Goal: Transaction & Acquisition: Subscribe to service/newsletter

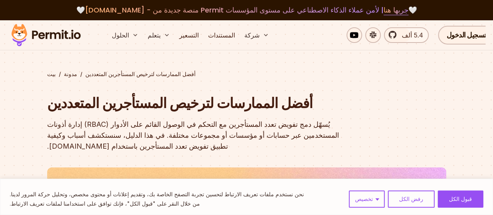
scroll to position [39, 0]
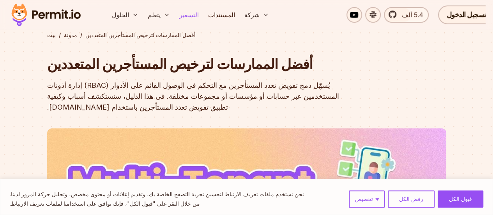
click at [192, 13] on font "التسعير" at bounding box center [188, 15] width 19 height 8
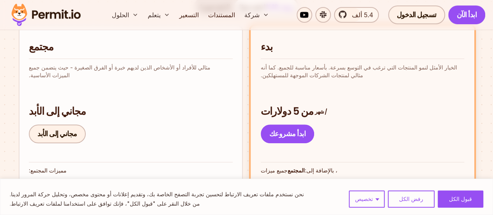
scroll to position [195, 0]
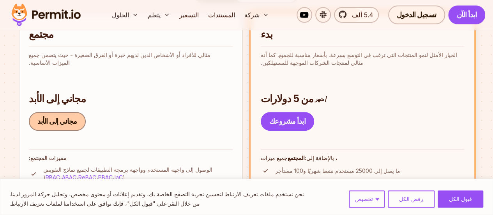
click at [61, 121] on font "مجاني إلى الأبد" at bounding box center [57, 121] width 40 height 10
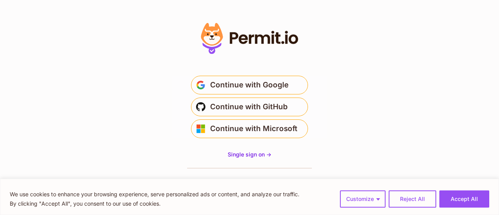
drag, startPoint x: 132, startPoint y: 19, endPoint x: 127, endPoint y: 23, distance: 6.1
